Goal: Check status: Check status

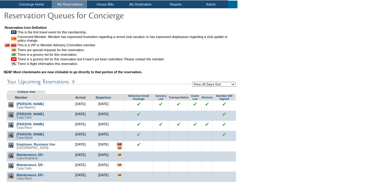
scroll to position [92, 0]
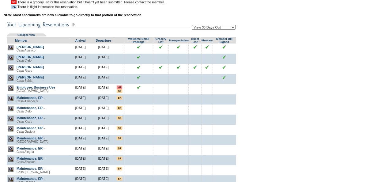
click at [230, 26] on select "View 30 Days Out View 60 Days Out View 90 Days Out" at bounding box center [214, 27] width 44 height 5
select select "60"
click at [193, 26] on select "View 30 Days Out View 60 Days Out View 90 Days Out" at bounding box center [214, 27] width 44 height 5
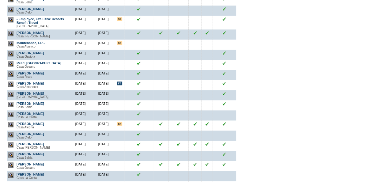
scroll to position [307, 0]
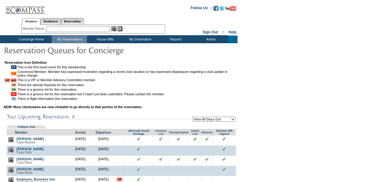
click at [232, 122] on select "View 30 Days Out View 60 Days Out View 90 Days Out" at bounding box center [214, 119] width 44 height 5
click at [217, 146] on td at bounding box center [224, 140] width 23 height 10
click at [218, 121] on select "View 30 Days Out View 60 Days Out View 90 Days Out" at bounding box center [214, 119] width 44 height 5
select select "90"
click at [193, 118] on select "View 30 Days Out View 60 Days Out View 90 Days Out" at bounding box center [214, 119] width 44 height 5
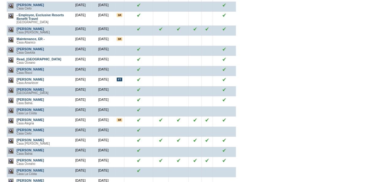
scroll to position [307, 0]
